Goal: Task Accomplishment & Management: Use online tool/utility

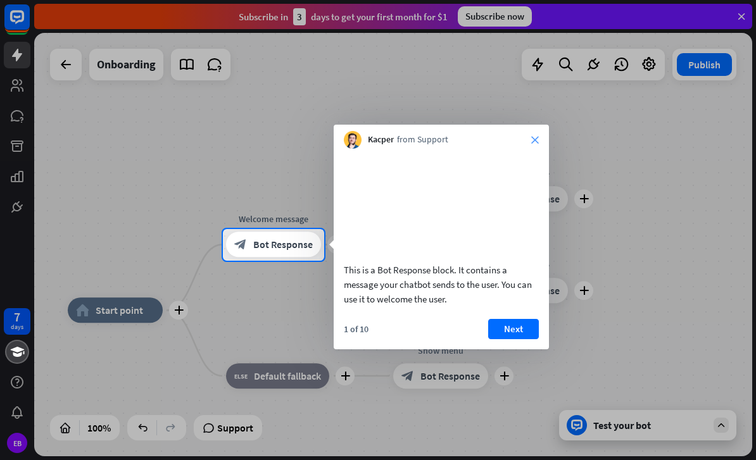
click at [537, 137] on icon "close" at bounding box center [535, 140] width 8 height 8
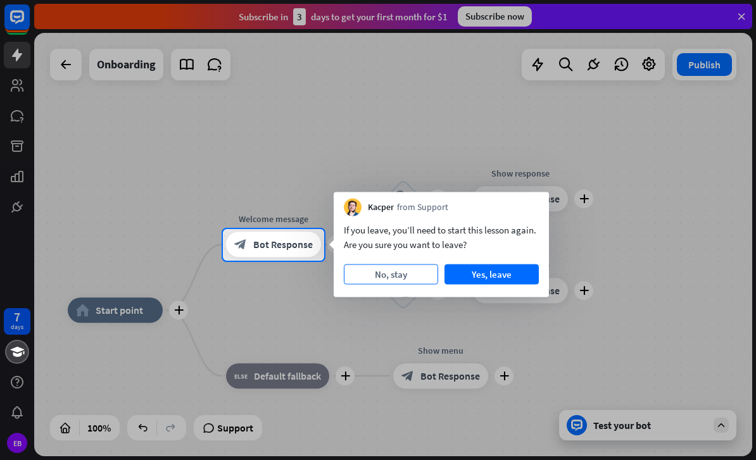
click at [401, 273] on button "No, stay" at bounding box center [391, 275] width 94 height 20
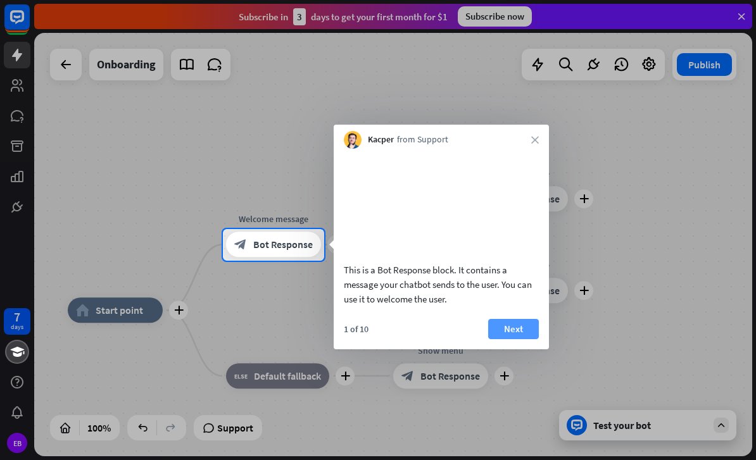
click at [523, 339] on button "Next" at bounding box center [513, 329] width 51 height 20
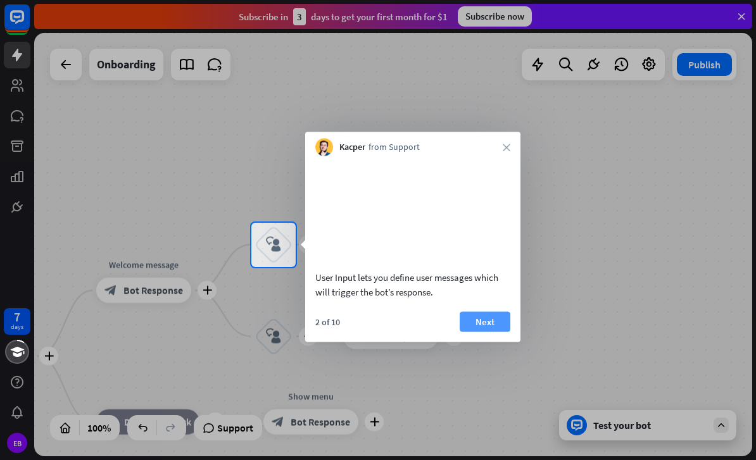
click at [483, 332] on button "Next" at bounding box center [485, 321] width 51 height 20
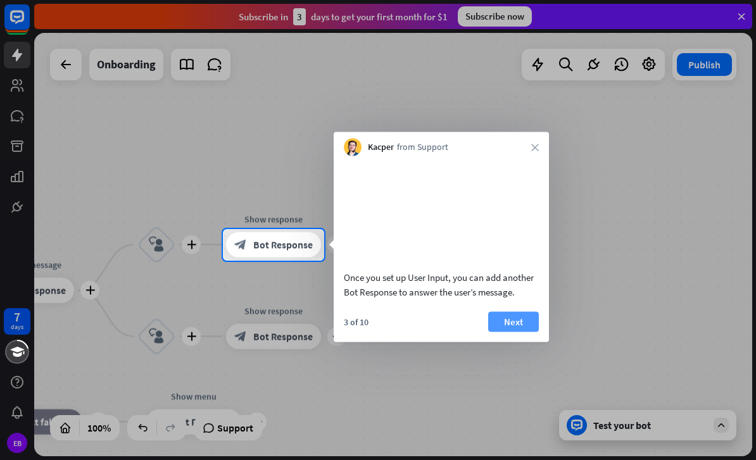
click at [517, 332] on button "Next" at bounding box center [513, 321] width 51 height 20
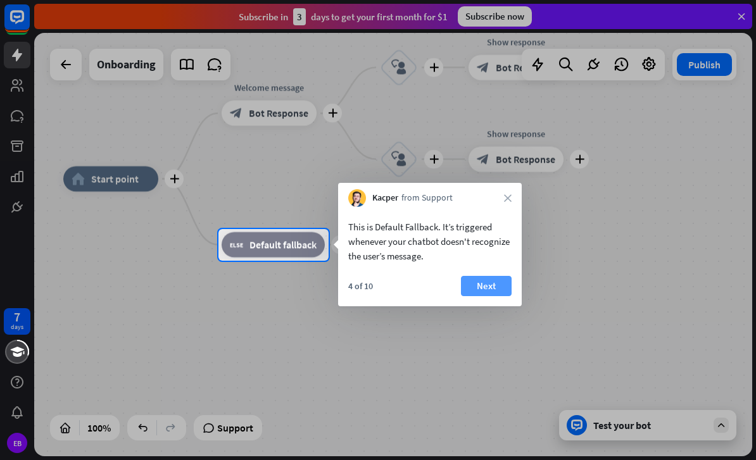
click at [491, 289] on button "Next" at bounding box center [486, 286] width 51 height 20
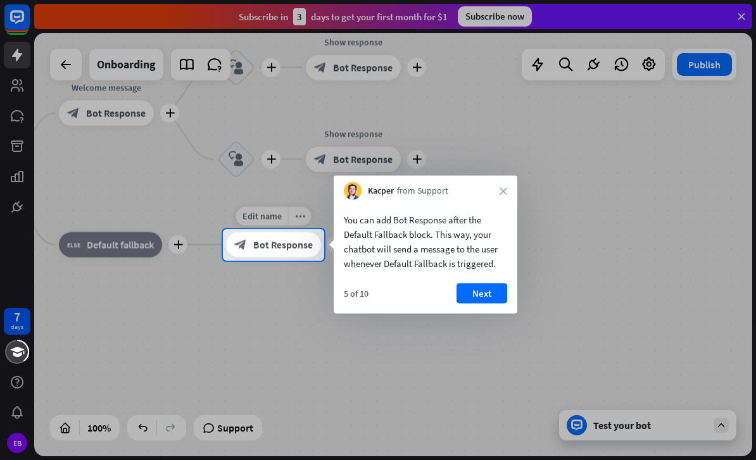
click at [276, 248] on span "Bot Response" at bounding box center [283, 245] width 60 height 13
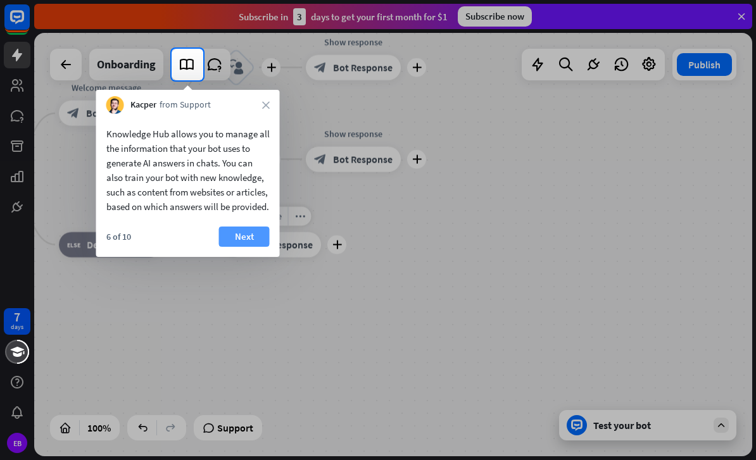
click at [253, 247] on button "Next" at bounding box center [244, 237] width 51 height 20
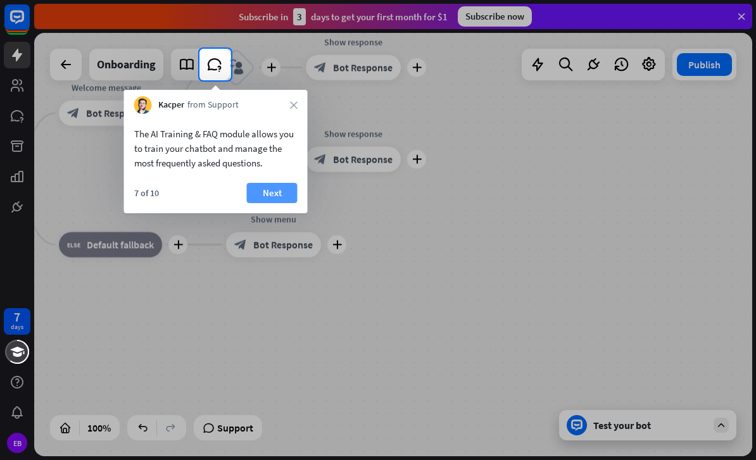
click at [278, 192] on button "Next" at bounding box center [272, 193] width 51 height 20
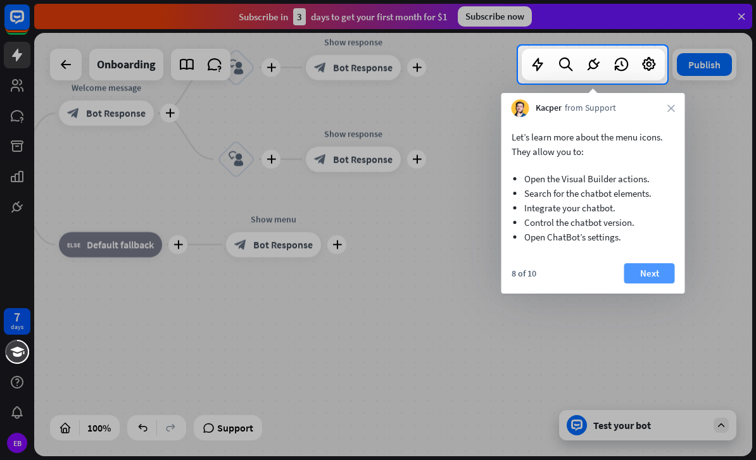
click at [649, 272] on button "Next" at bounding box center [649, 273] width 51 height 20
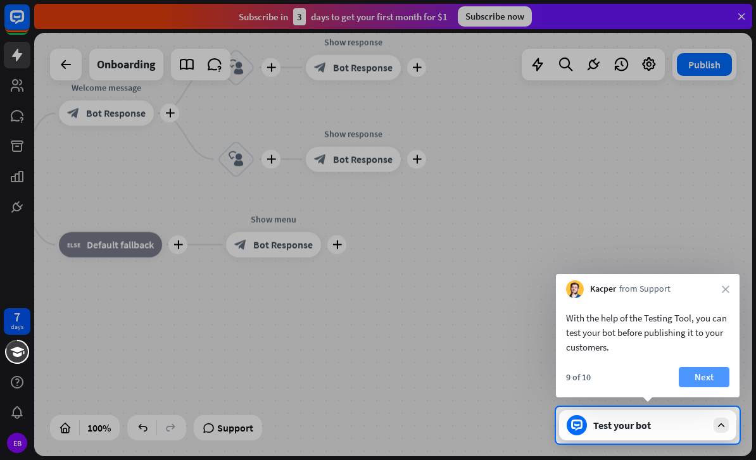
click at [703, 377] on button "Next" at bounding box center [704, 377] width 51 height 20
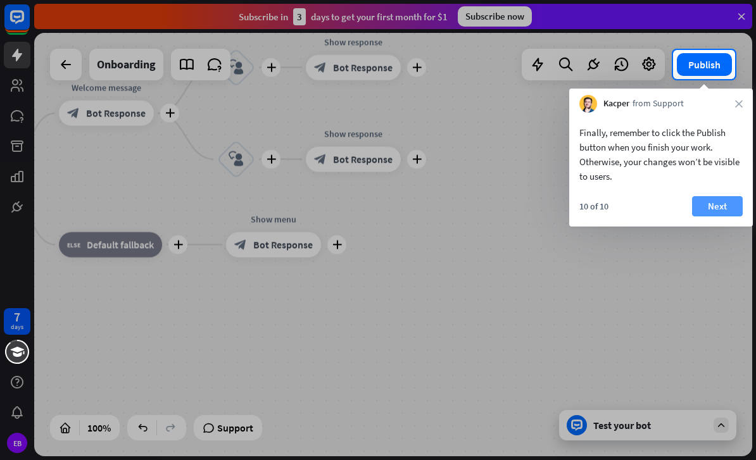
click at [720, 210] on button "Next" at bounding box center [717, 206] width 51 height 20
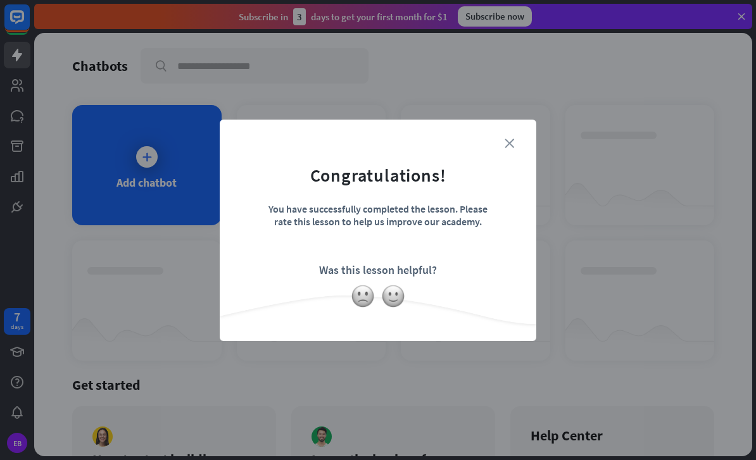
click at [505, 146] on icon "close" at bounding box center [509, 143] width 9 height 9
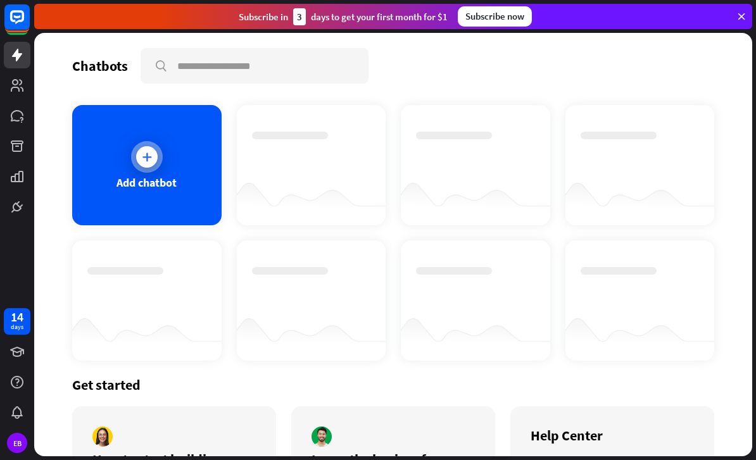
click at [148, 158] on icon at bounding box center [147, 157] width 13 height 13
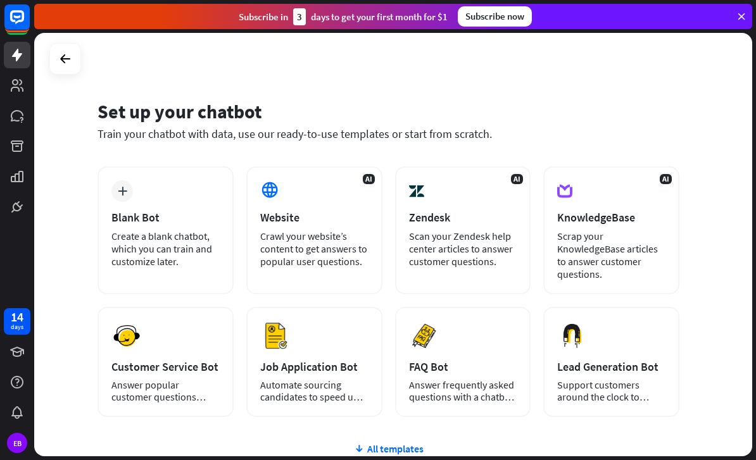
click at [16, 63] on link at bounding box center [17, 55] width 27 height 27
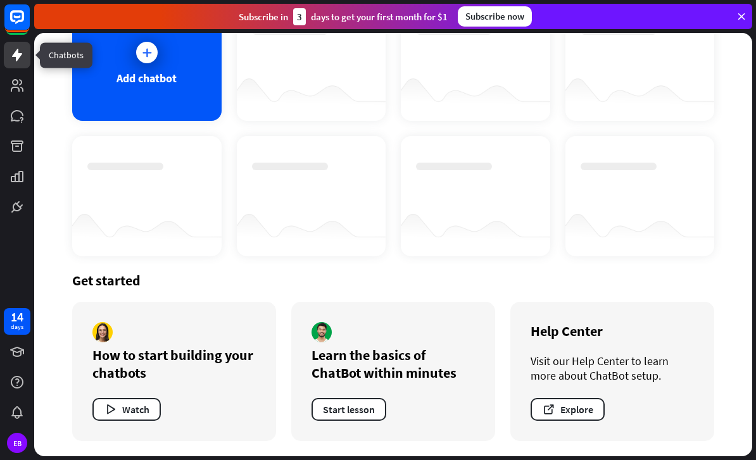
scroll to position [104, 0]
click at [356, 406] on button "Start lesson" at bounding box center [348, 409] width 75 height 23
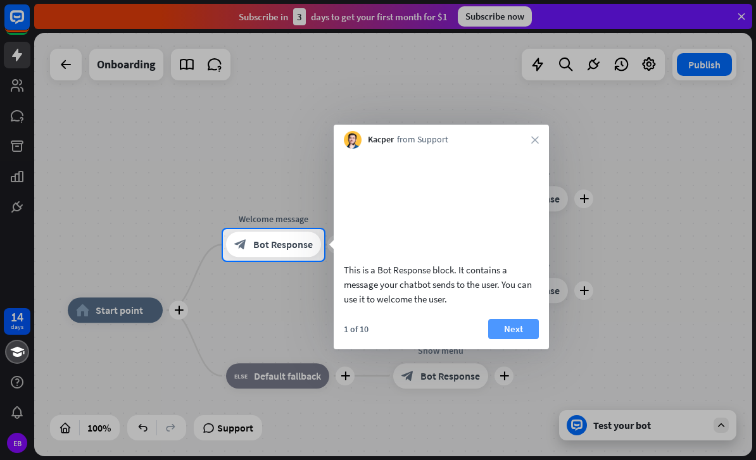
click at [521, 339] on button "Next" at bounding box center [513, 329] width 51 height 20
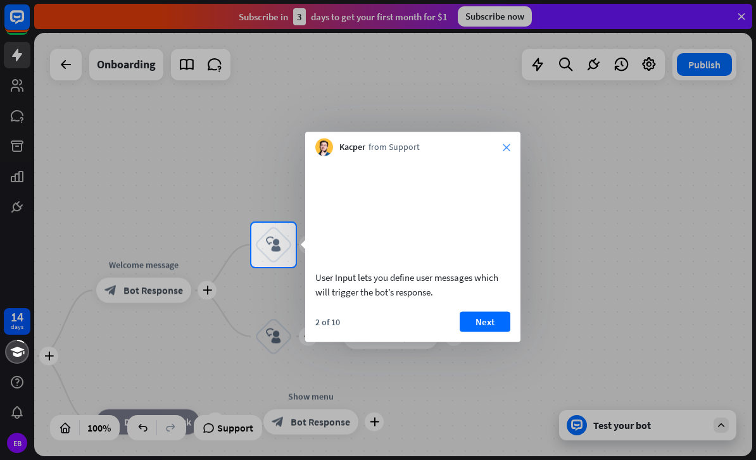
click at [503, 147] on icon "close" at bounding box center [507, 148] width 8 height 8
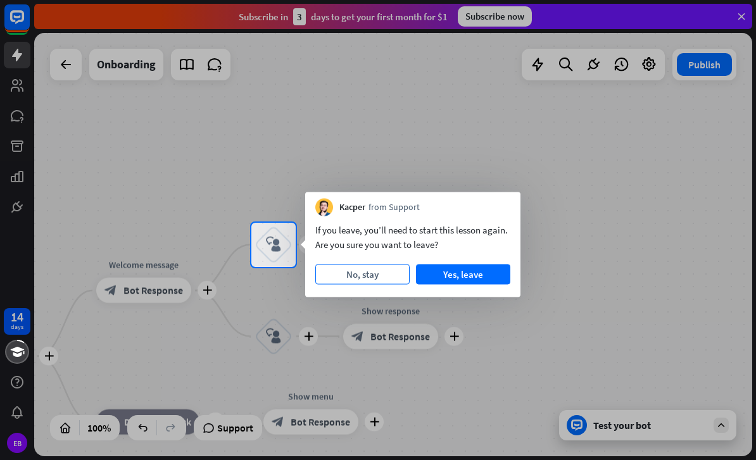
click at [384, 273] on button "No, stay" at bounding box center [362, 275] width 94 height 20
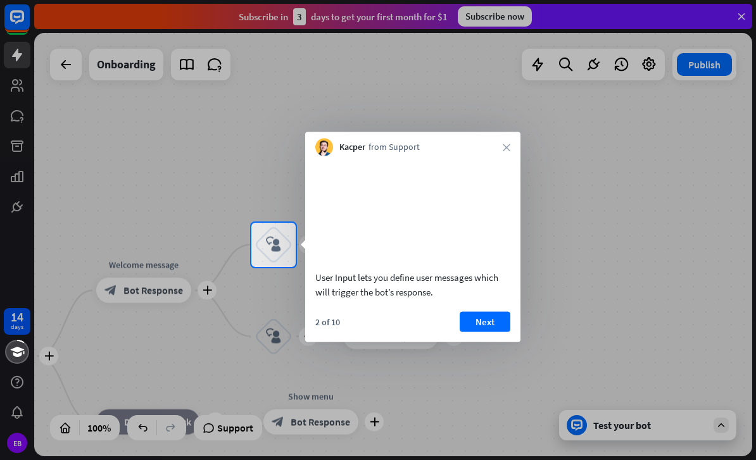
click at [177, 292] on div at bounding box center [378, 364] width 756 height 194
click at [305, 248] on div at bounding box center [310, 245] width 10 height 10
click at [284, 244] on div "block_user_input" at bounding box center [273, 245] width 38 height 38
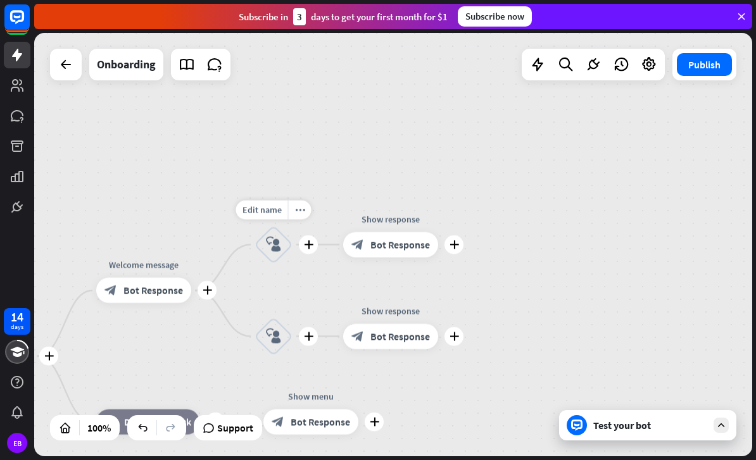
click at [280, 246] on icon "block_user_input" at bounding box center [273, 244] width 15 height 15
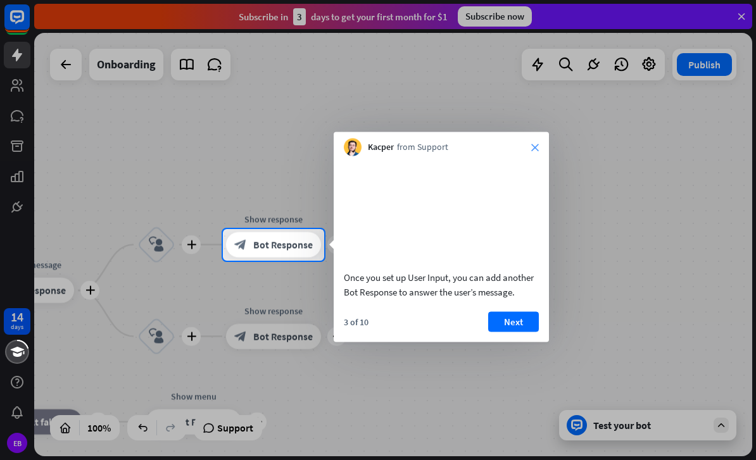
click at [538, 144] on icon "close" at bounding box center [535, 148] width 8 height 8
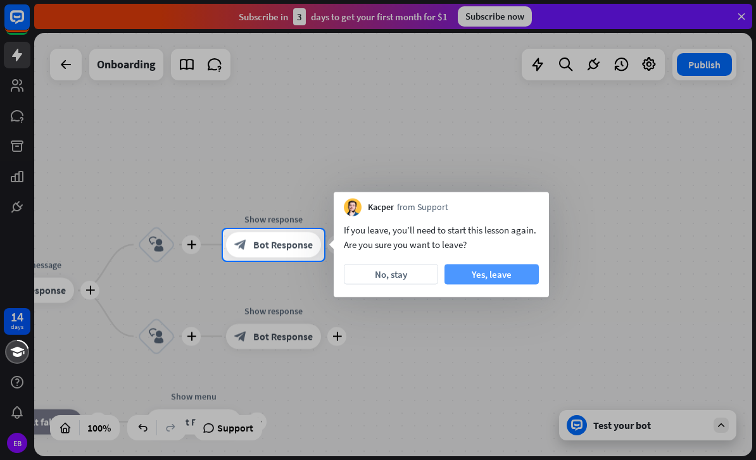
click at [492, 274] on button "Yes, leave" at bounding box center [491, 275] width 94 height 20
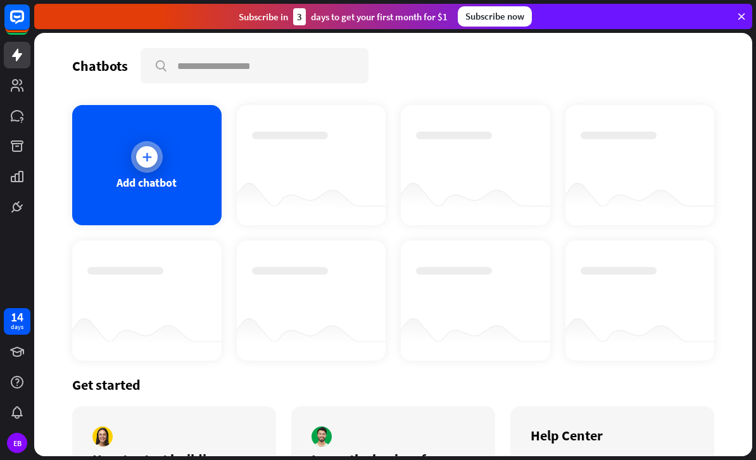
click at [160, 149] on div at bounding box center [147, 157] width 32 height 32
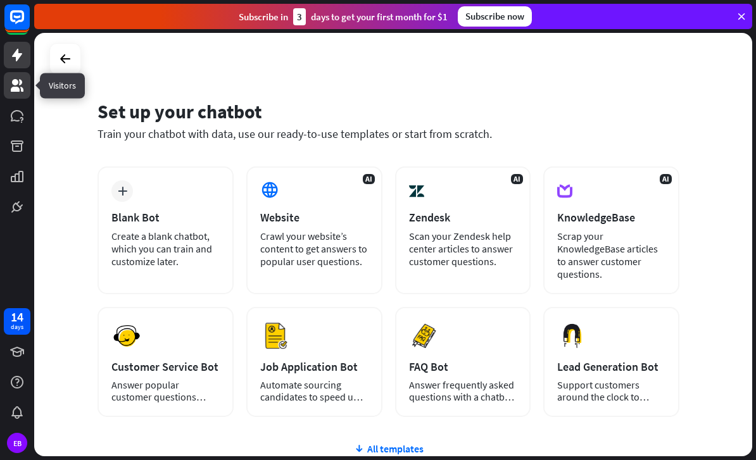
click at [27, 89] on link at bounding box center [17, 85] width 27 height 27
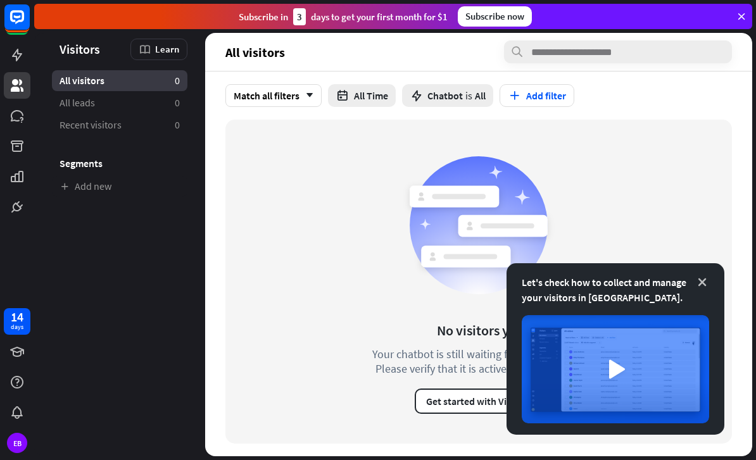
click at [704, 280] on icon at bounding box center [702, 282] width 13 height 13
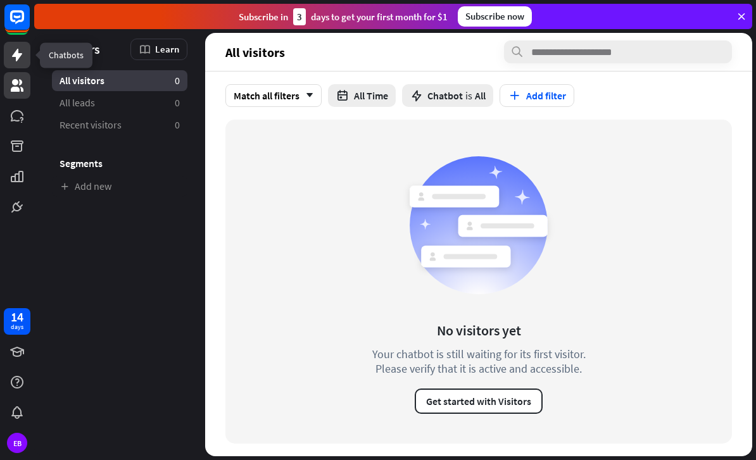
click at [23, 52] on icon at bounding box center [16, 54] width 15 height 15
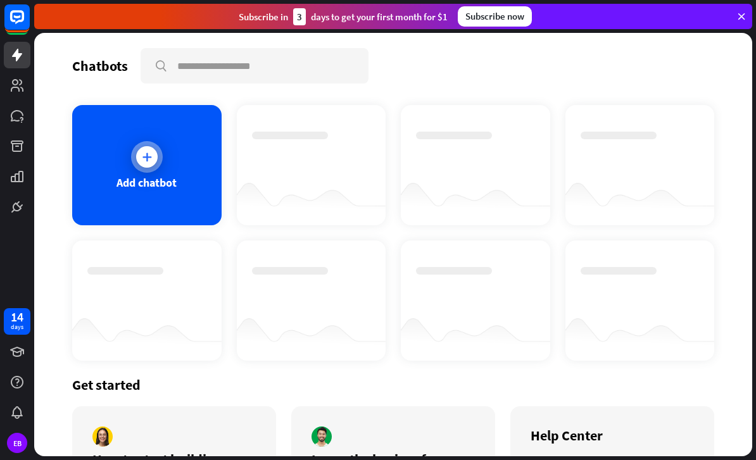
click at [156, 140] on div "Add chatbot" at bounding box center [146, 165] width 149 height 120
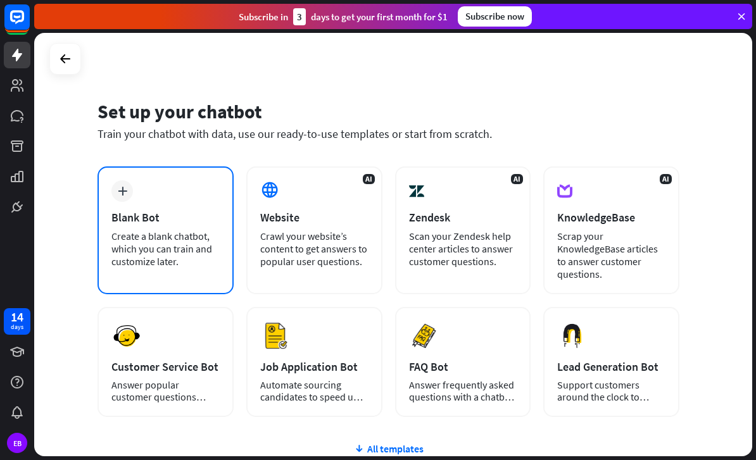
click at [158, 206] on div "plus Blank Bot Create a blank chatbot, which you can train and customize later." at bounding box center [165, 230] width 136 height 128
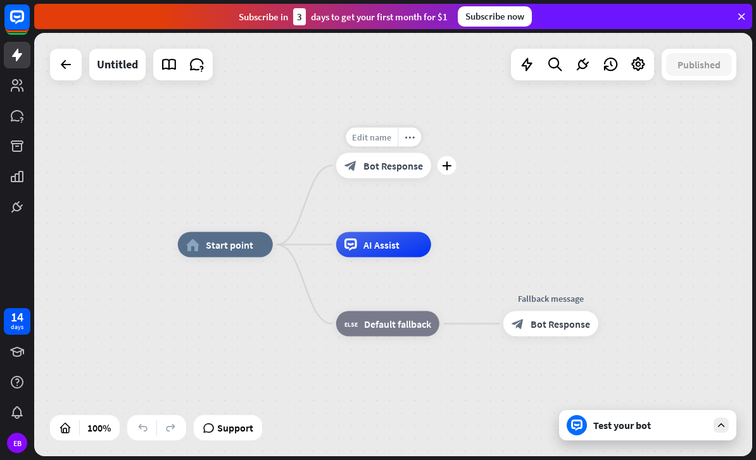
click at [378, 139] on span "Edit name" at bounding box center [371, 137] width 39 height 11
type input "*"
type input "**********"
click at [387, 216] on div "**********" at bounding box center [393, 244] width 718 height 423
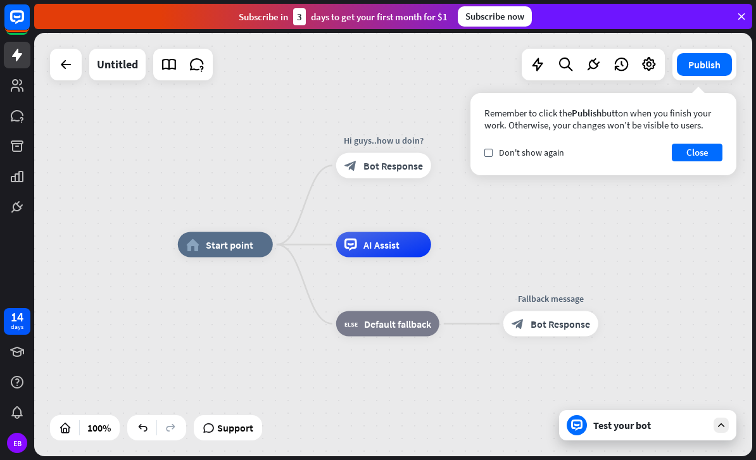
click at [645, 422] on div "Test your bot" at bounding box center [650, 425] width 114 height 13
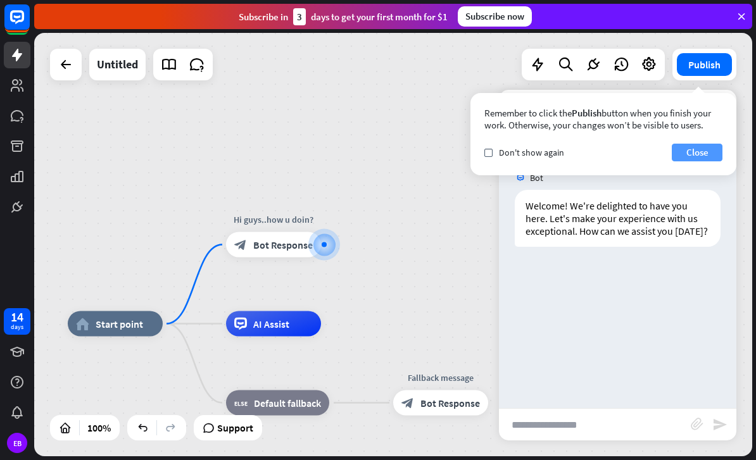
click at [711, 153] on button "Close" at bounding box center [697, 153] width 51 height 18
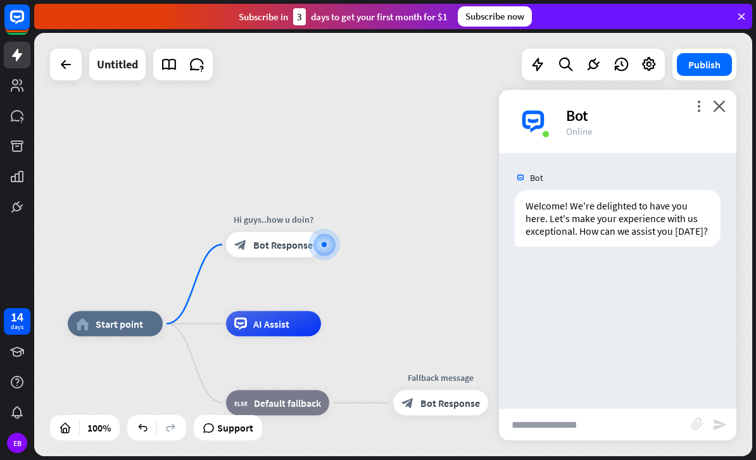
click at [559, 424] on input "text" at bounding box center [595, 425] width 192 height 32
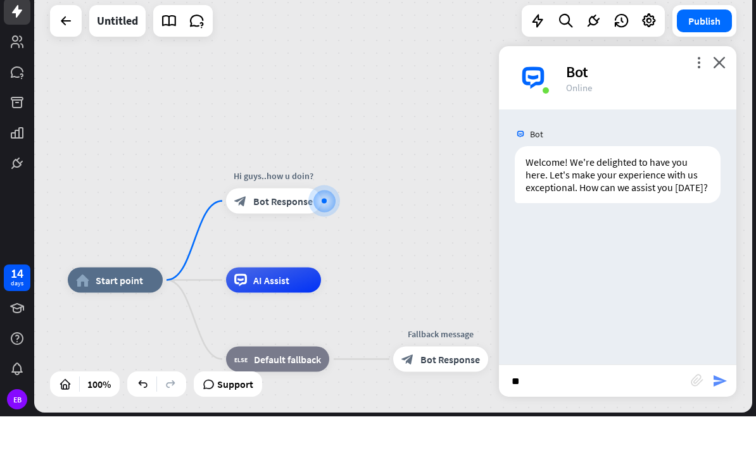
type input "**"
click at [720, 417] on icon "send" at bounding box center [719, 424] width 15 height 15
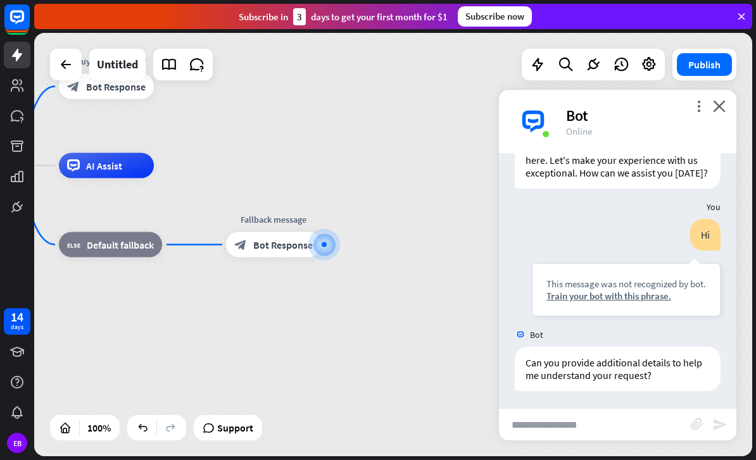
scroll to position [60, 0]
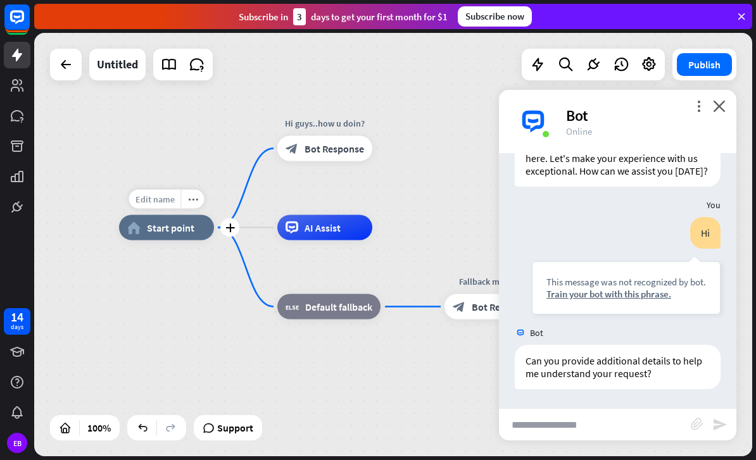
click at [163, 201] on span "Edit name" at bounding box center [154, 199] width 39 height 11
type input "****"
click at [411, 267] on div "**** plus home_2 Start point Hi guys..how u doin? block_bot_response Bot Respon…" at bounding box center [393, 244] width 718 height 423
click at [724, 100] on icon "close" at bounding box center [719, 106] width 13 height 12
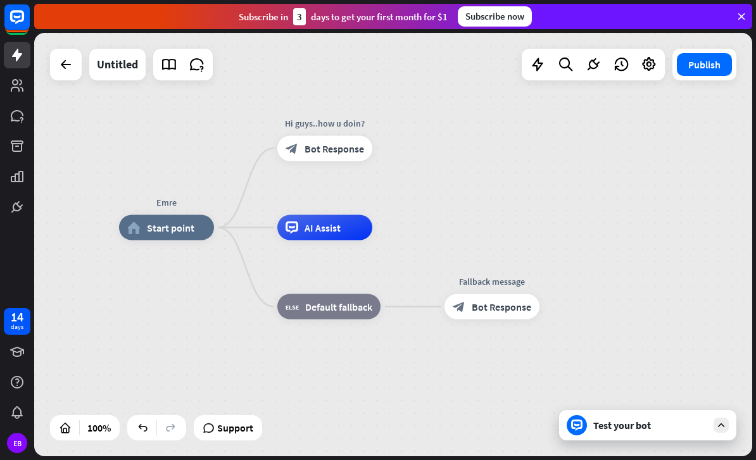
click at [635, 427] on div "Test your bot" at bounding box center [650, 425] width 114 height 13
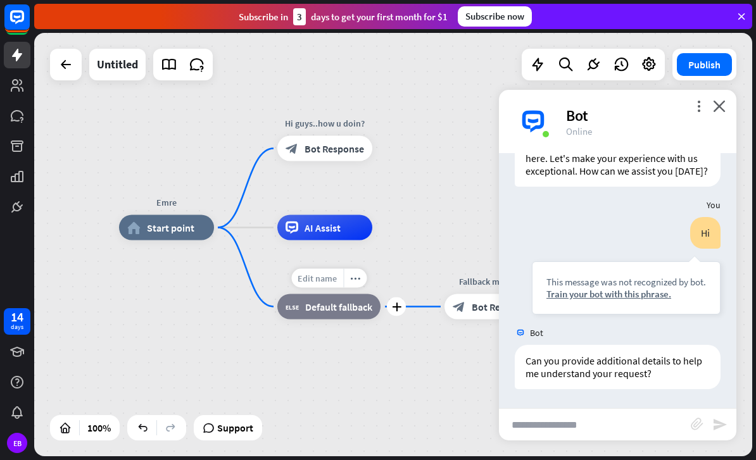
click at [320, 277] on span "Edit name" at bounding box center [317, 278] width 39 height 11
click at [361, 303] on span "Default fallback" at bounding box center [338, 307] width 67 height 13
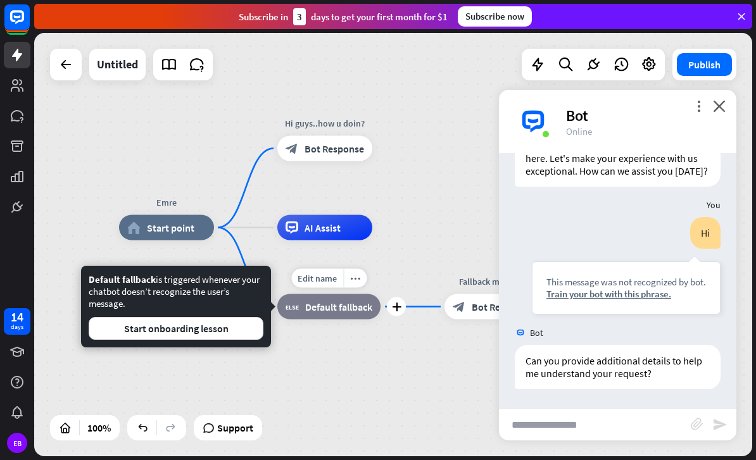
click at [417, 365] on div "Emre home_2 Start point Hi guys..how u doin? block_bot_response Bot Response AI…" at bounding box center [478, 439] width 718 height 423
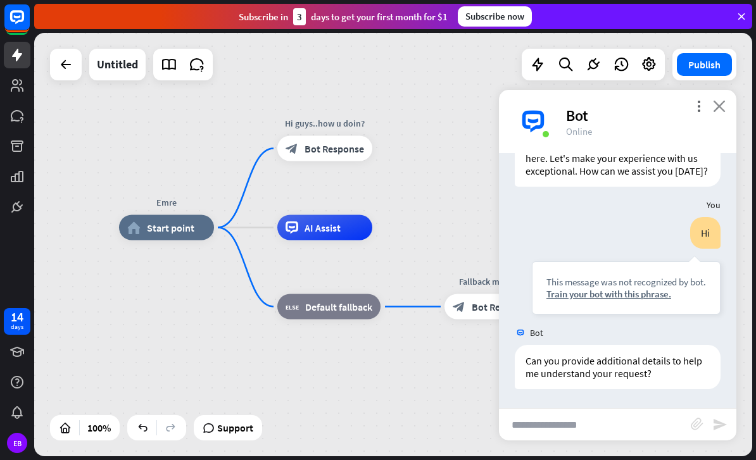
click at [724, 100] on icon "close" at bounding box center [719, 106] width 13 height 12
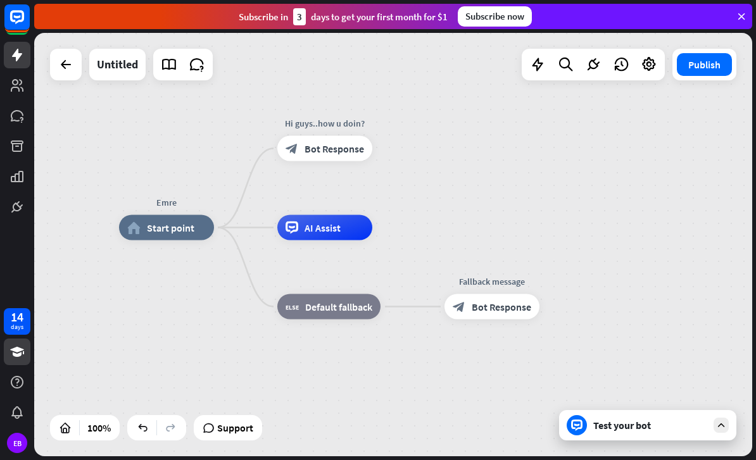
click at [18, 345] on icon at bounding box center [16, 351] width 15 height 15
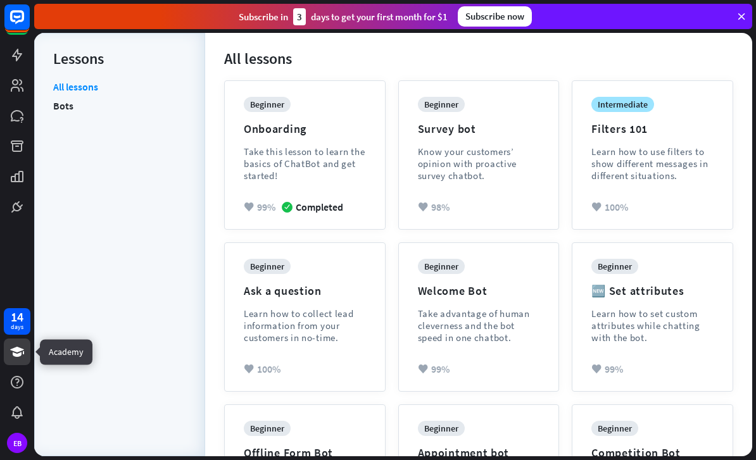
scroll to position [114, 0]
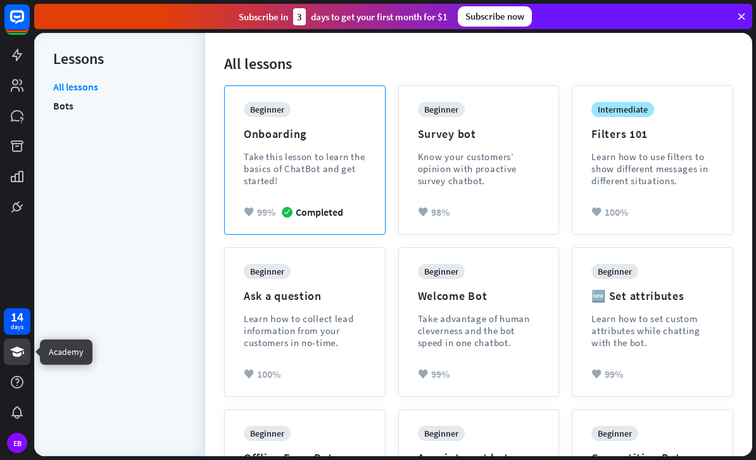
click at [313, 184] on div "Take this lesson to learn the basics of ChatBot and get started!" at bounding box center [305, 169] width 122 height 36
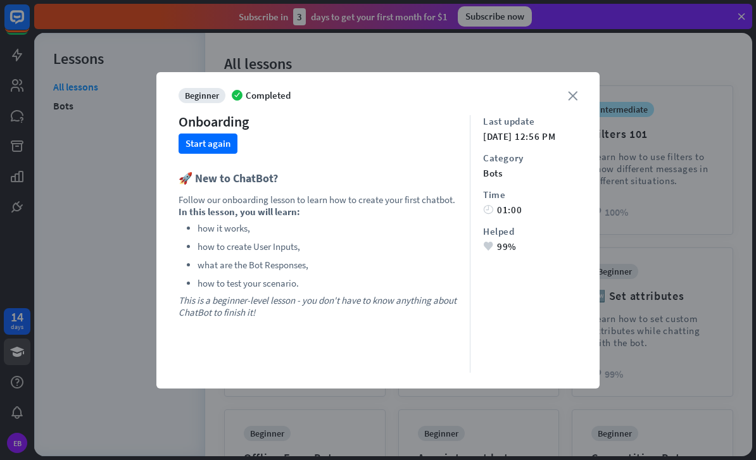
click at [576, 96] on icon "close" at bounding box center [572, 95] width 9 height 9
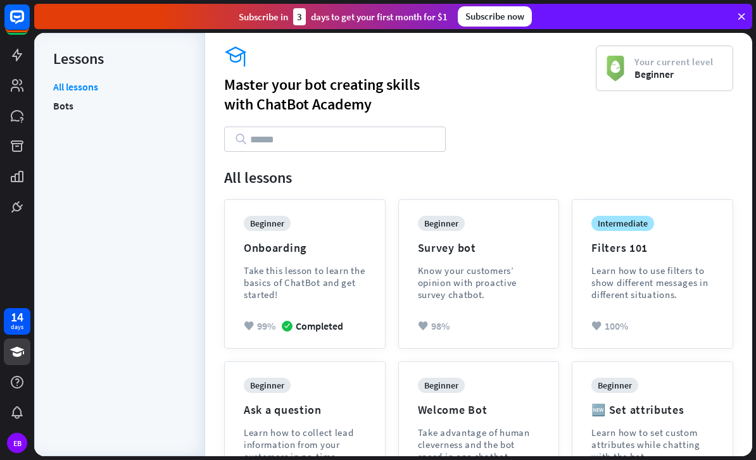
scroll to position [0, 0]
click at [22, 83] on icon at bounding box center [16, 85] width 15 height 15
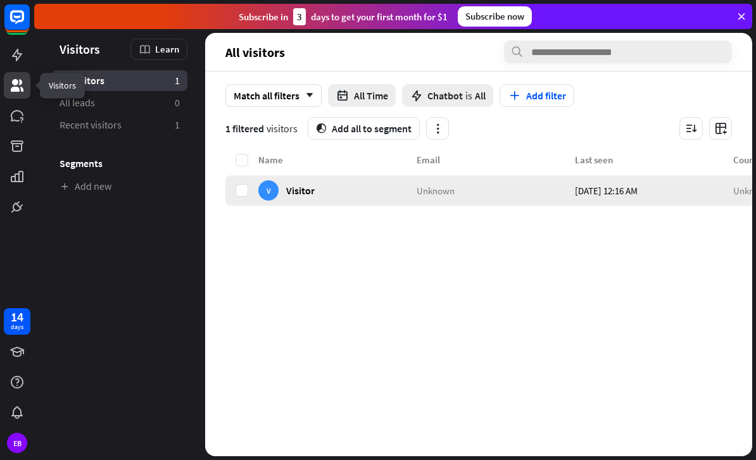
click at [627, 189] on span "[DATE] 12:16 AM" at bounding box center [606, 190] width 63 height 12
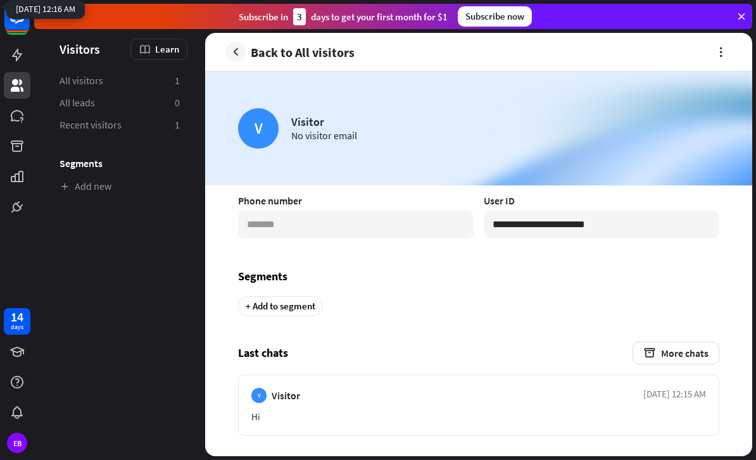
scroll to position [391, 0]
